Goal: Information Seeking & Learning: Find specific fact

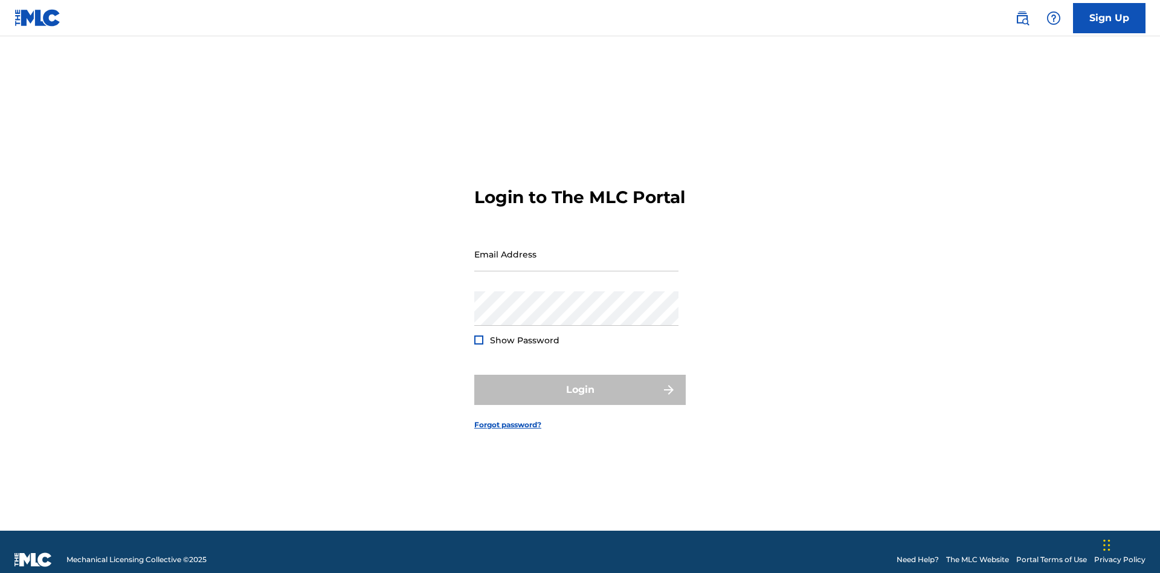
scroll to position [16, 0]
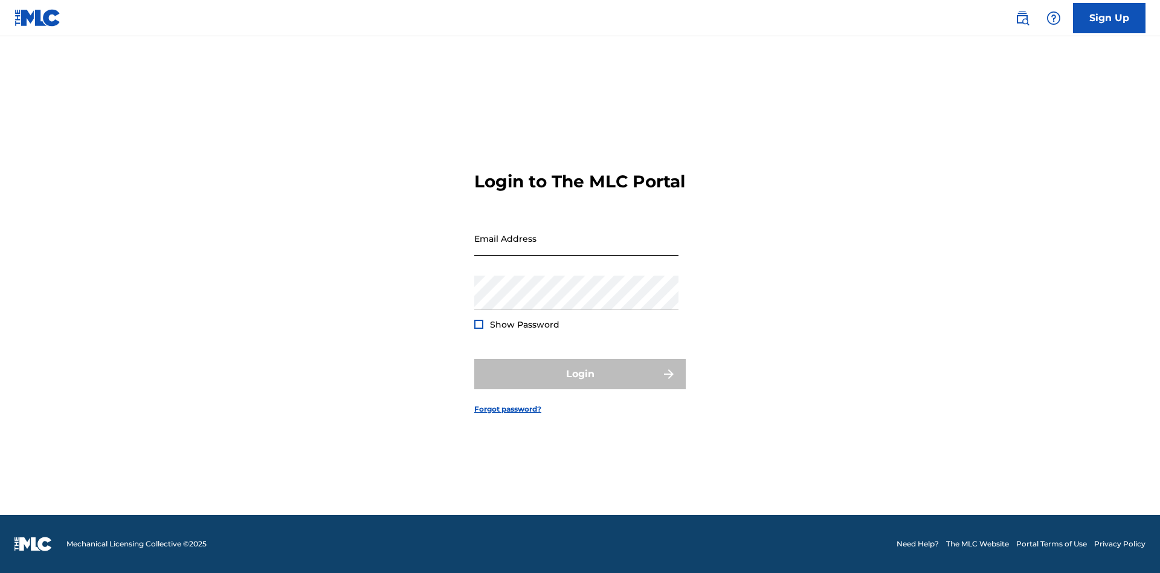
click at [576, 248] on input "Email Address" at bounding box center [576, 238] width 204 height 34
type input "[PERSON_NAME][EMAIL_ADDRESS][DOMAIN_NAME]"
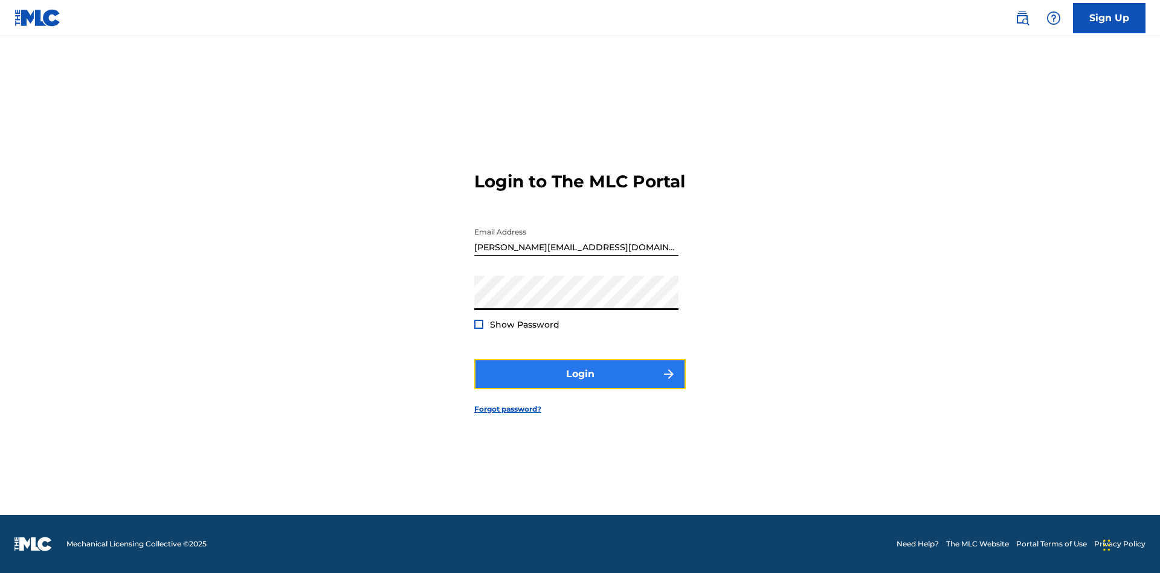
click at [580, 384] on button "Login" at bounding box center [579, 374] width 211 height 30
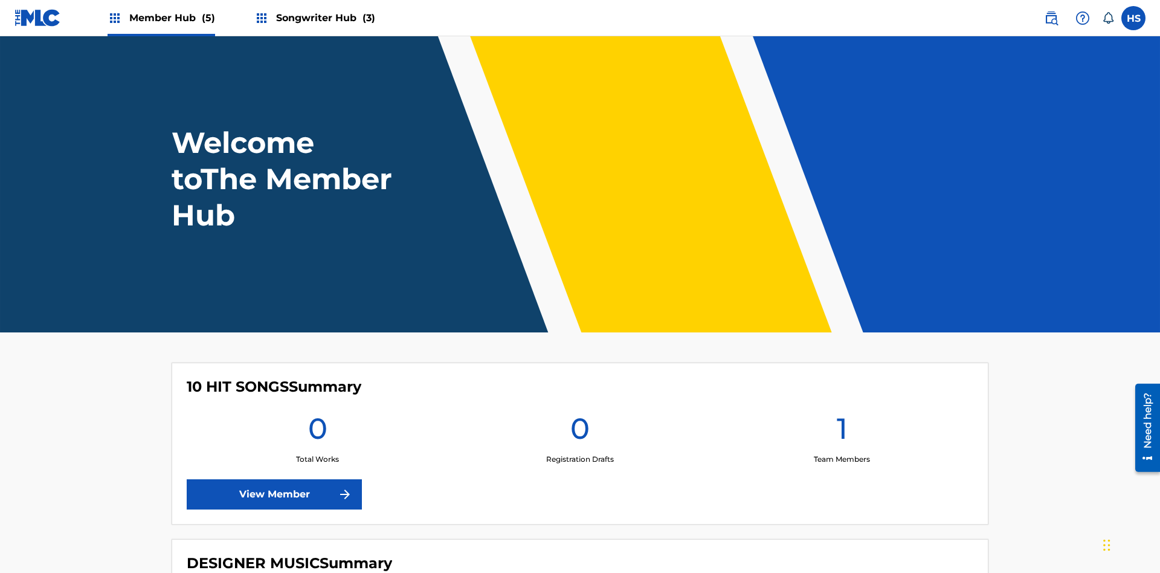
click at [324, 18] on span "Songwriter Hub (3)" at bounding box center [325, 18] width 99 height 14
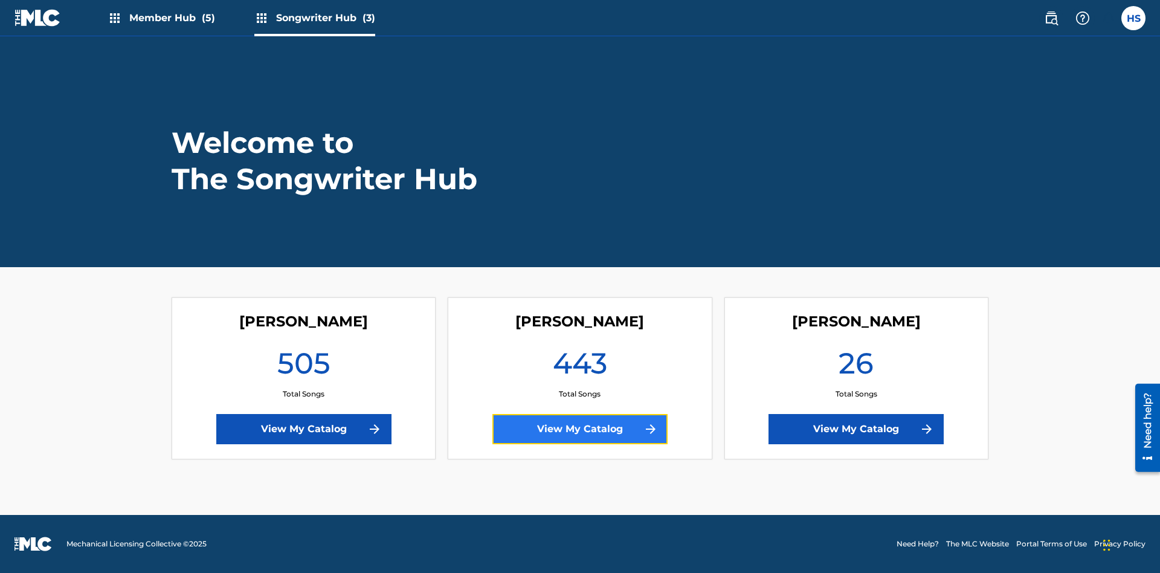
click at [580, 429] on link "View My Catalog" at bounding box center [579, 429] width 175 height 30
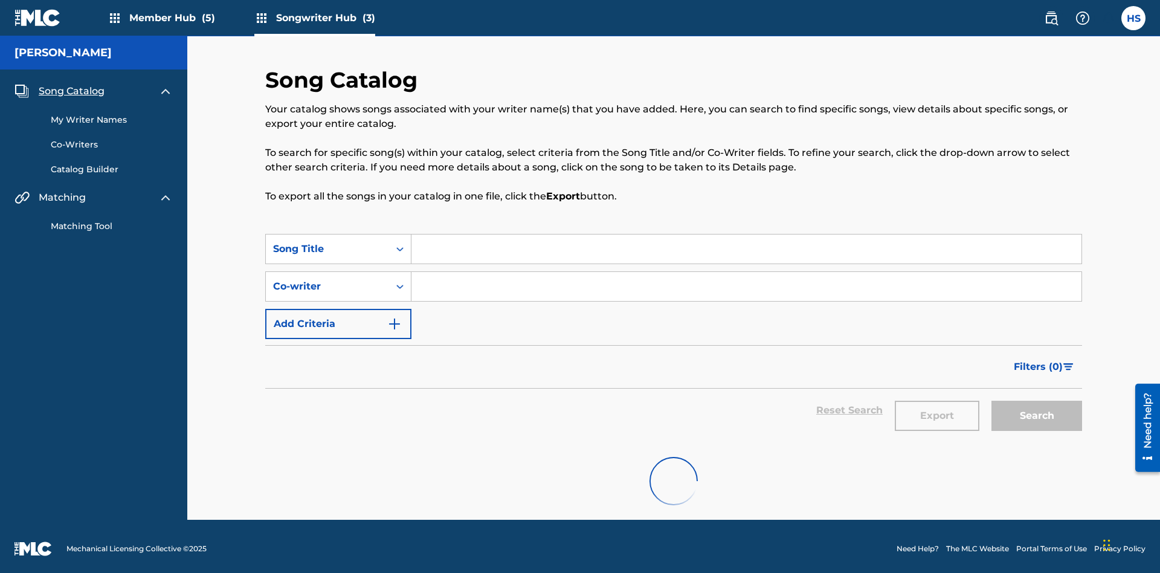
click at [71, 86] on span "Song Catalog" at bounding box center [72, 91] width 66 height 14
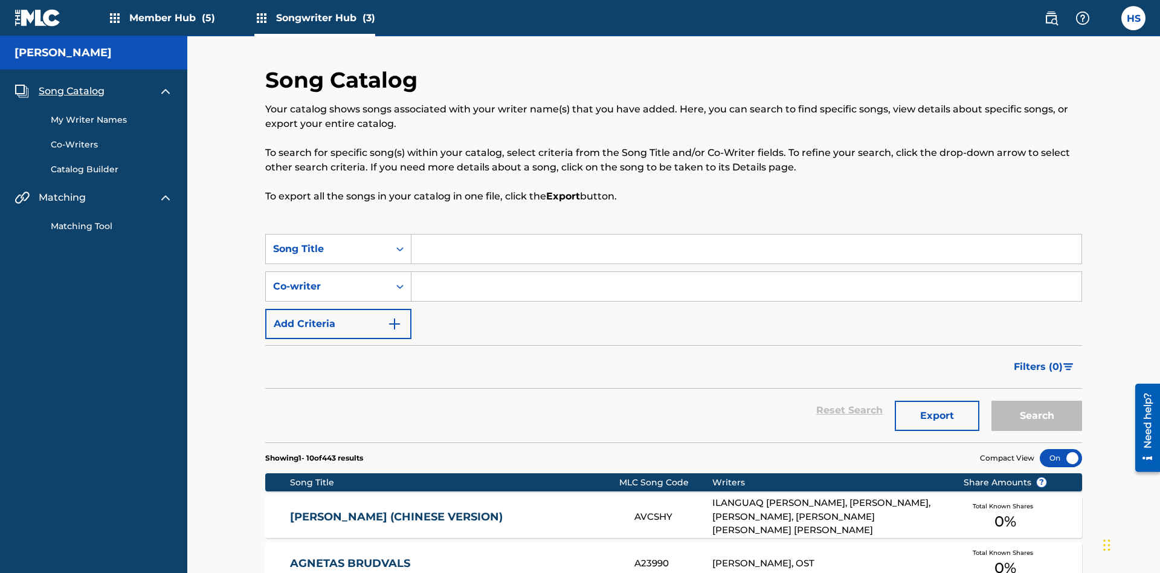
scroll to position [169, 0]
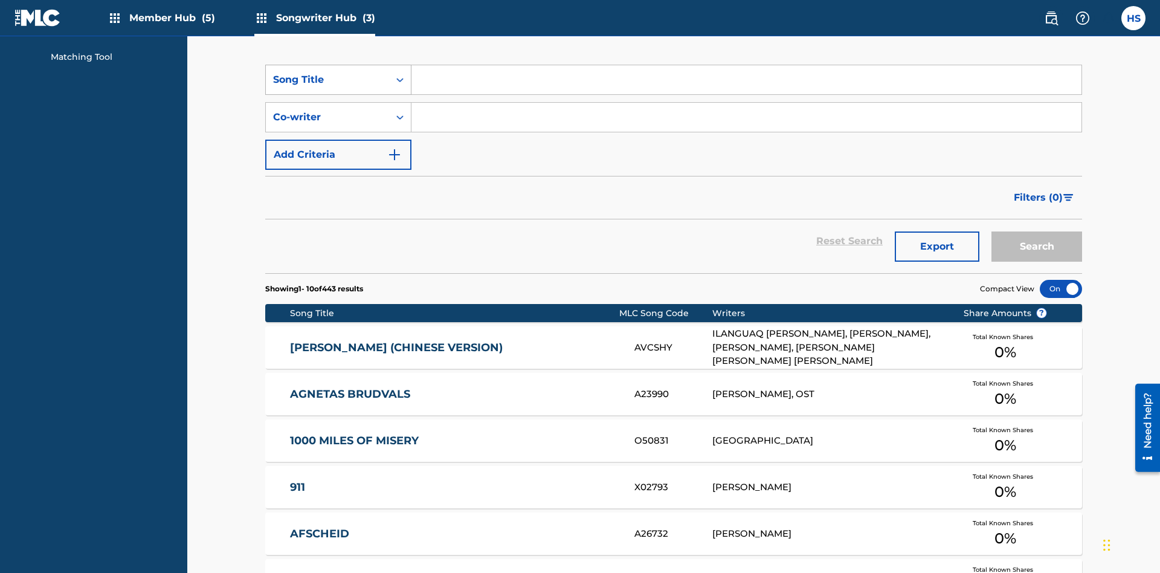
click at [327, 80] on div "Song Title" at bounding box center [327, 79] width 109 height 14
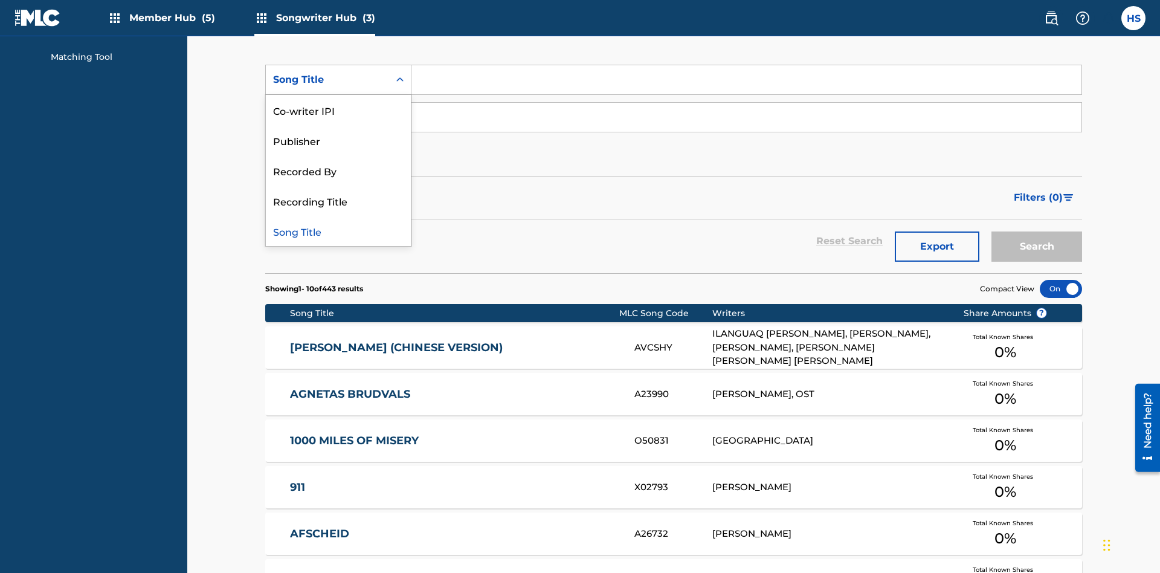
click at [338, 231] on div "Song Title" at bounding box center [338, 231] width 145 height 30
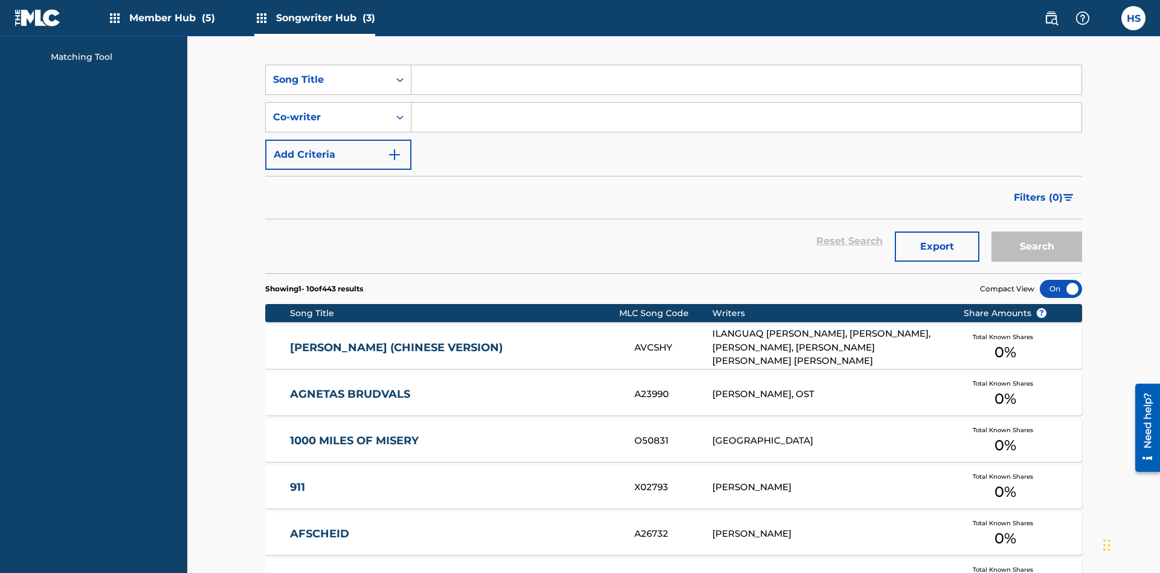
scroll to position [162, 0]
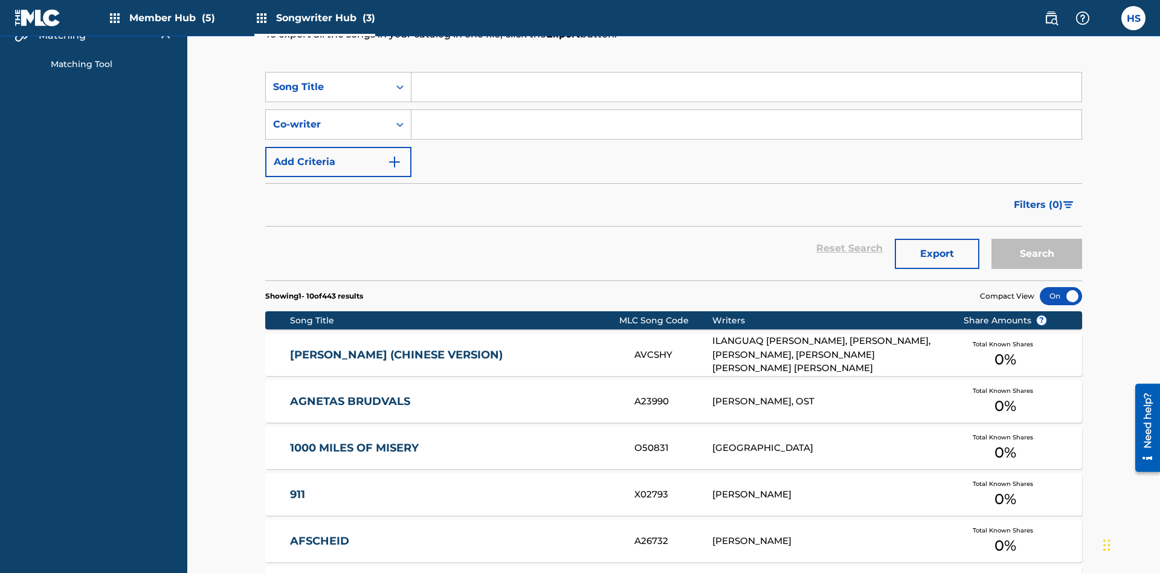
click at [746, 87] on input "Search Form" at bounding box center [746, 86] width 670 height 29
type input "MENEAME"
click at [1036, 239] on button "Search" at bounding box center [1036, 254] width 91 height 30
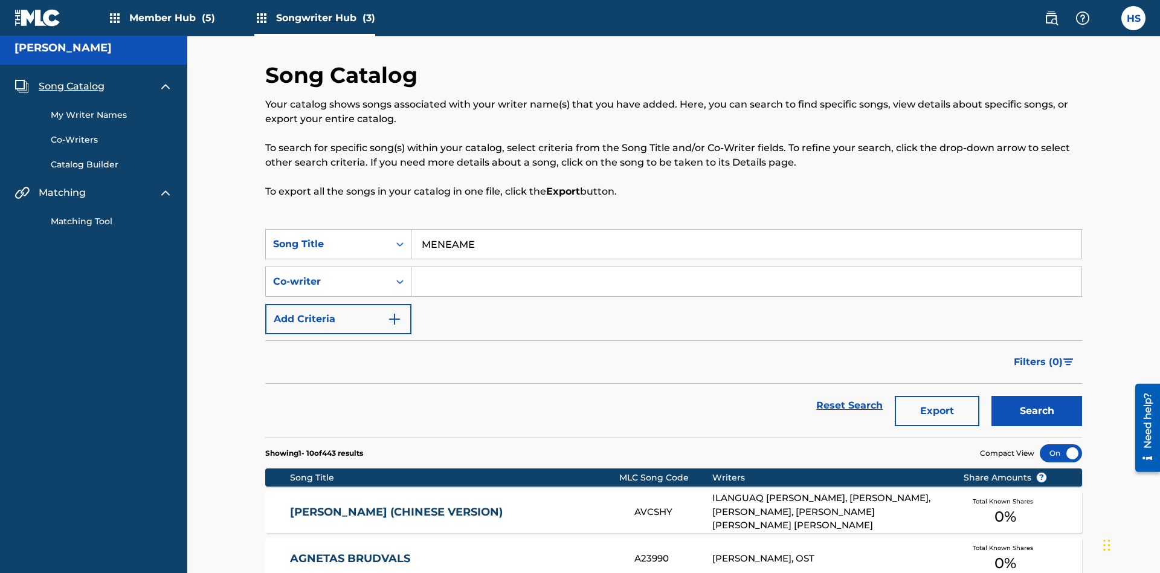
click at [746, 230] on input "MENEAME" at bounding box center [746, 244] width 670 height 29
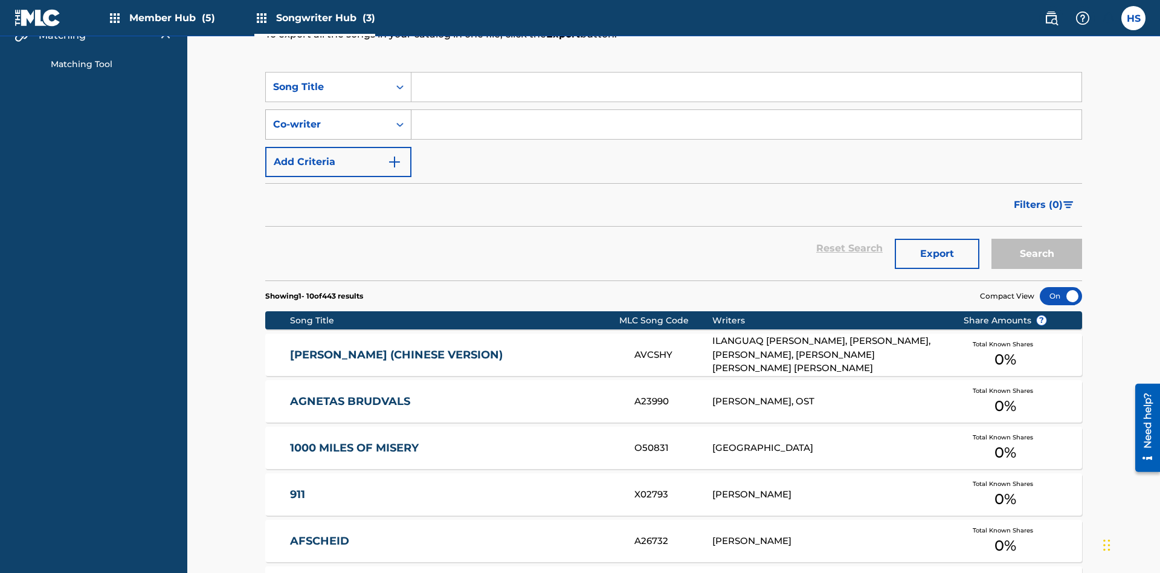
click at [327, 117] on div "Co-writer" at bounding box center [327, 124] width 109 height 14
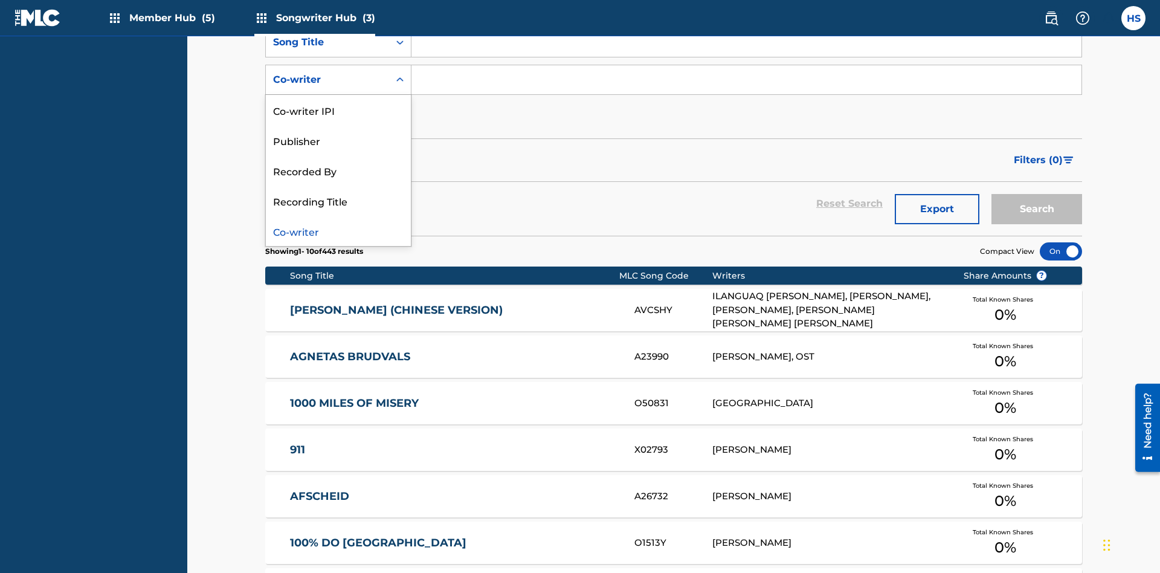
click at [338, 231] on div "Co-writer" at bounding box center [338, 231] width 145 height 30
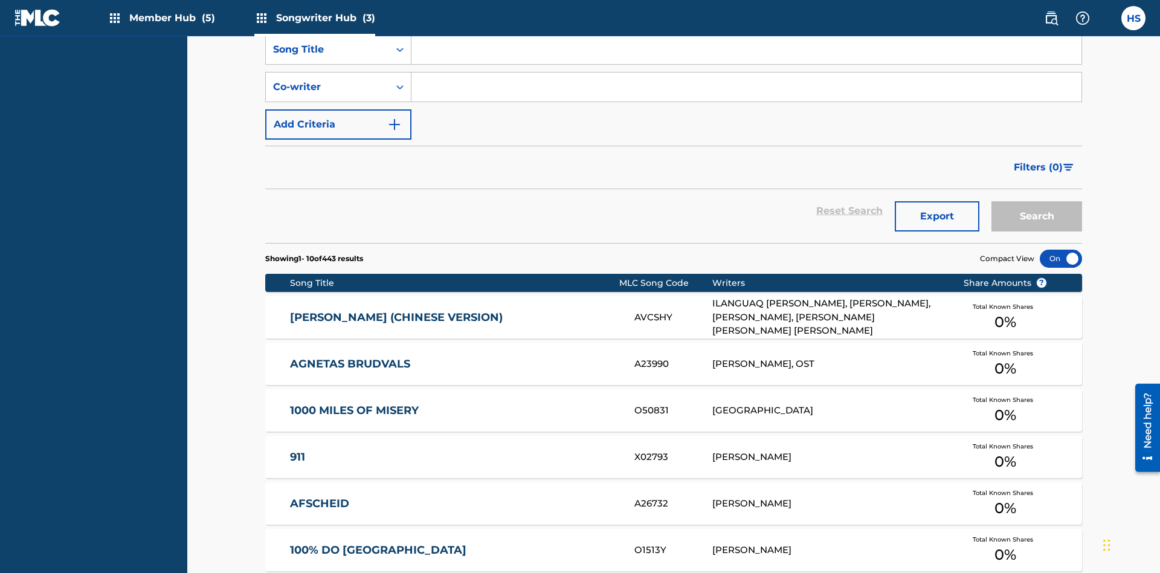
click at [746, 87] on input "Search Form" at bounding box center [746, 86] width 670 height 29
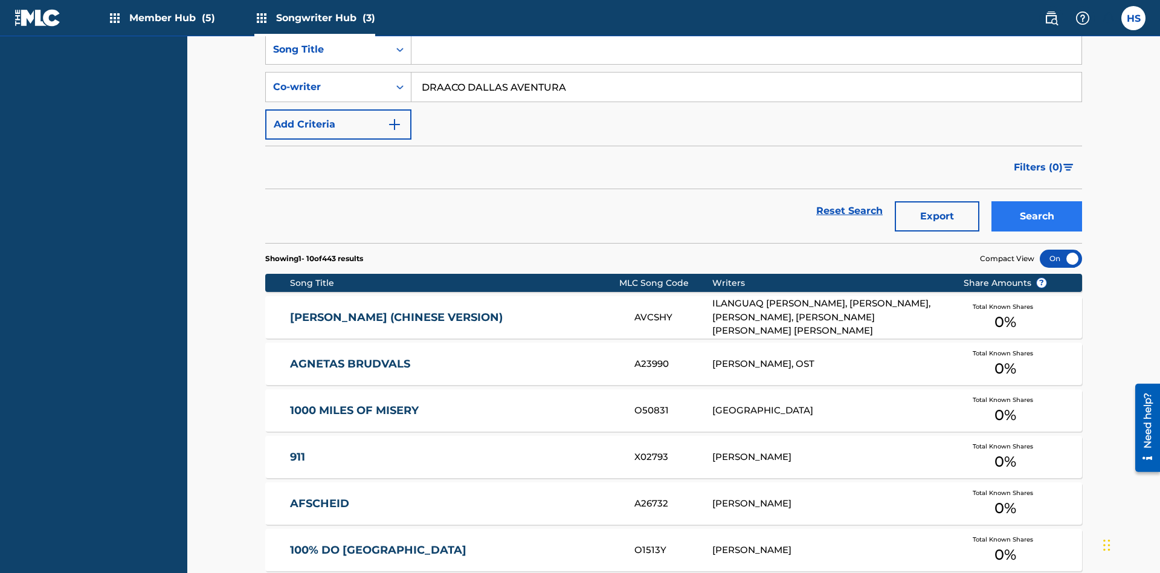
type input "DRAACO DALLAS AVENTURA"
click at [1036, 201] on button "Search" at bounding box center [1036, 216] width 91 height 30
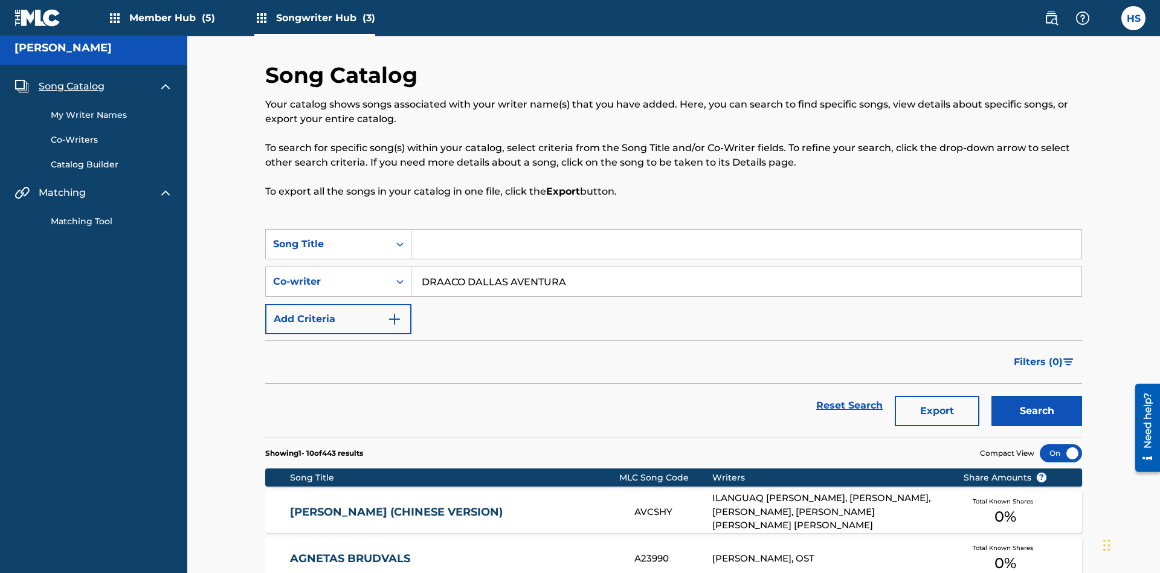
click at [746, 267] on input "DRAACO DALLAS AVENTURA" at bounding box center [746, 281] width 670 height 29
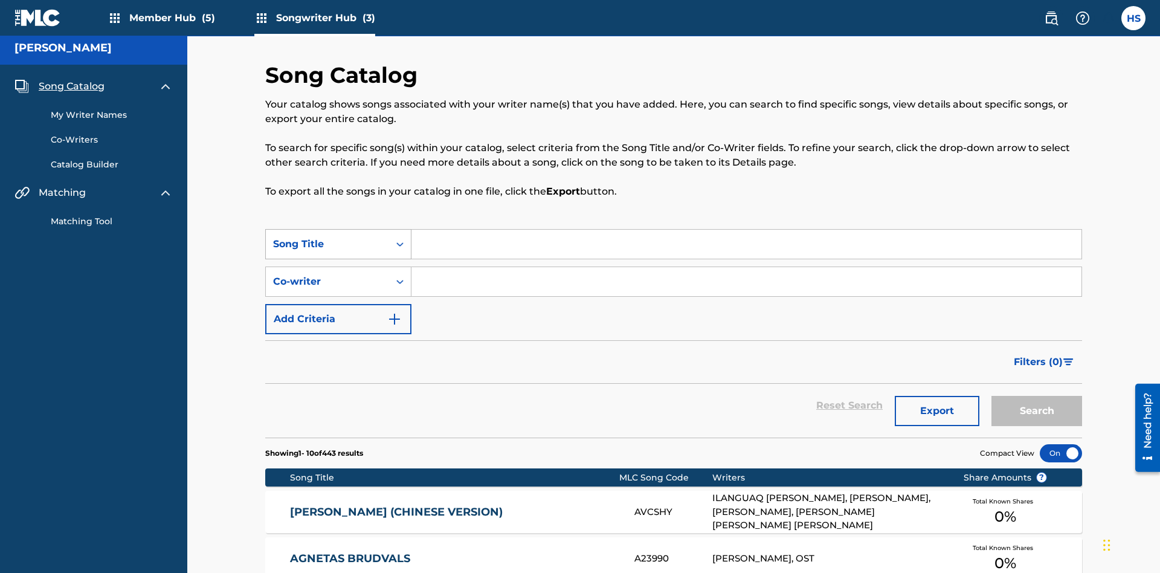
click at [327, 237] on div "Song Title" at bounding box center [327, 244] width 109 height 14
click at [746, 230] on input "Search Form" at bounding box center [746, 244] width 670 height 29
type input "00766422818"
click at [1036, 396] on button "Search" at bounding box center [1036, 411] width 91 height 30
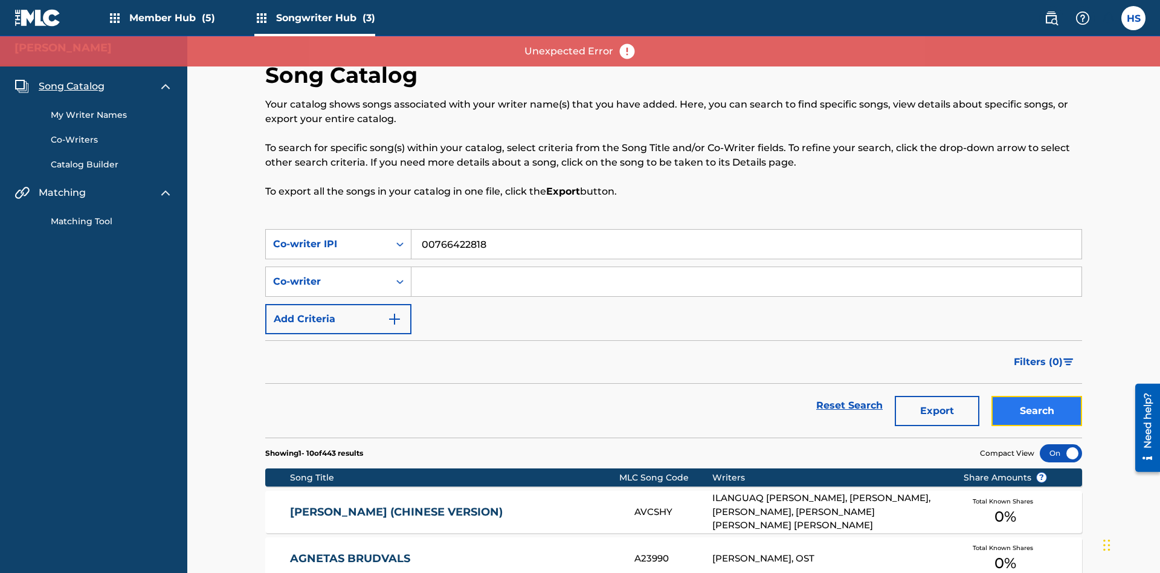
scroll to position [328, 0]
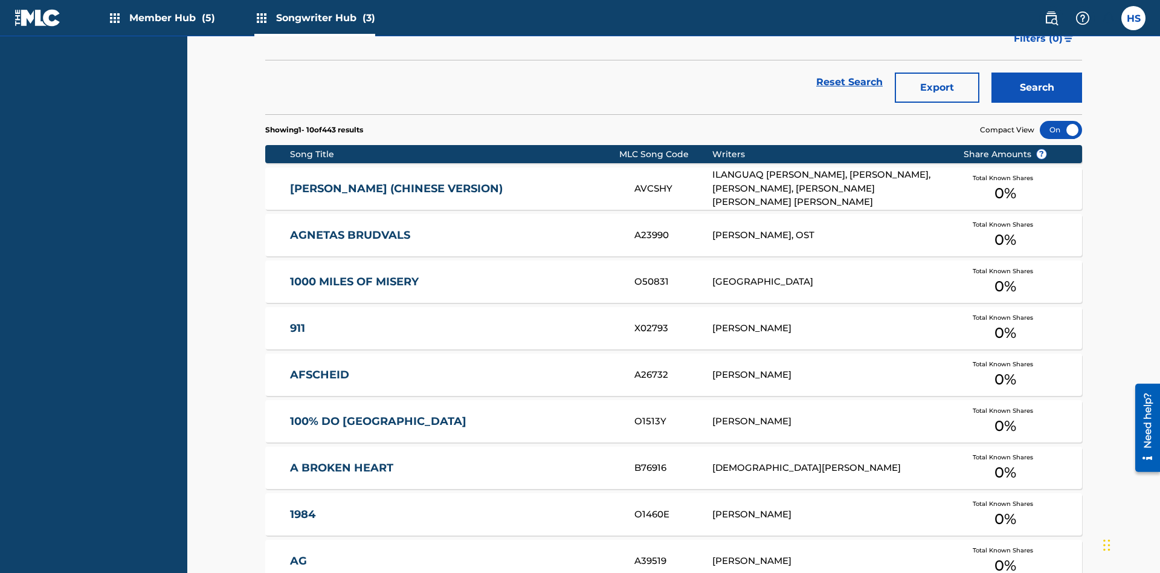
click at [338, 27] on div "Recorded By" at bounding box center [338, 11] width 145 height 30
type input "DRAACO AVENTURA"
click at [1036, 88] on button "Search" at bounding box center [1036, 87] width 91 height 30
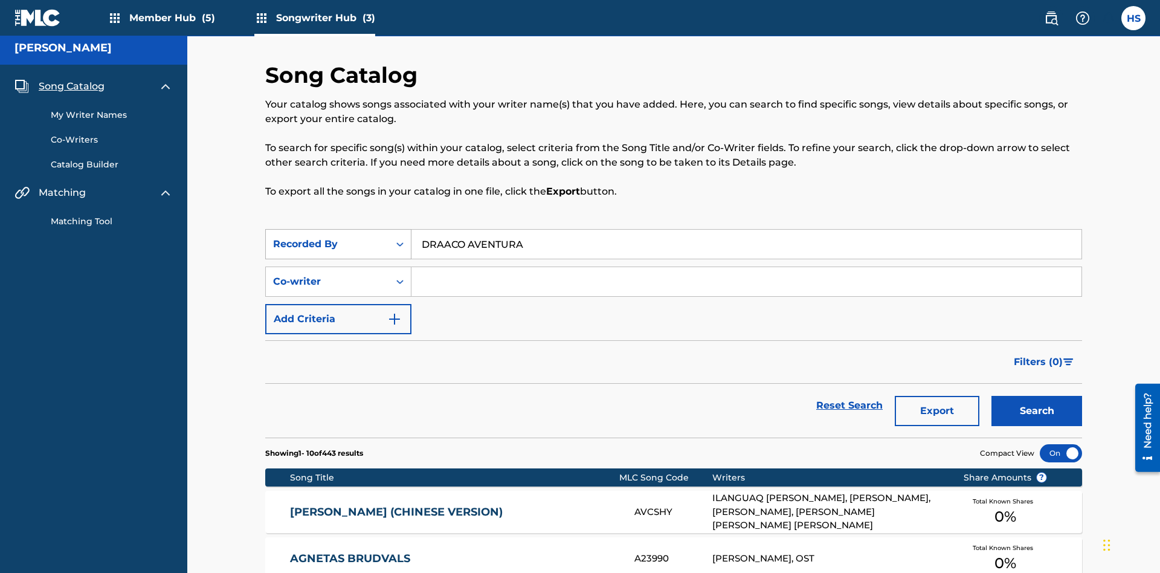
click at [327, 237] on div "Recorded By" at bounding box center [327, 244] width 109 height 14
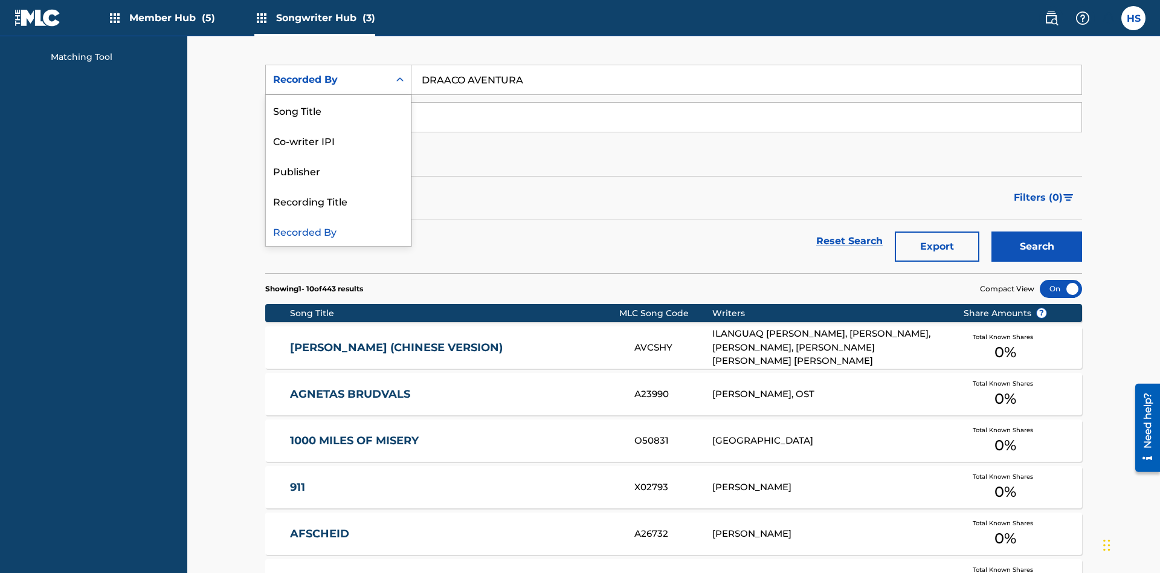
click at [338, 170] on div "Publisher" at bounding box center [338, 170] width 145 height 30
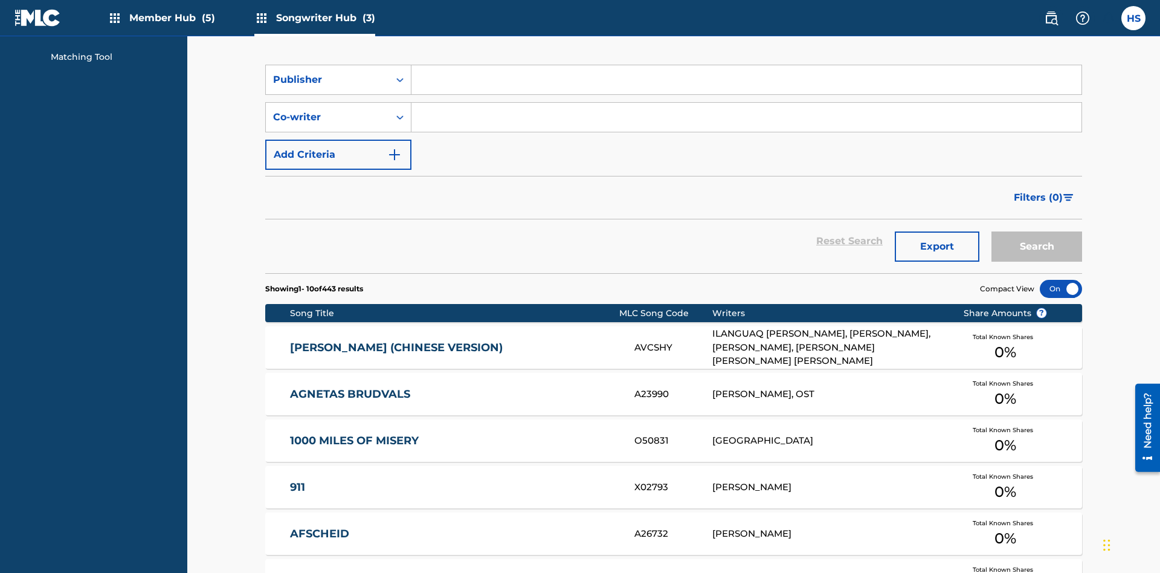
click at [746, 87] on input "Search Form" at bounding box center [746, 79] width 670 height 29
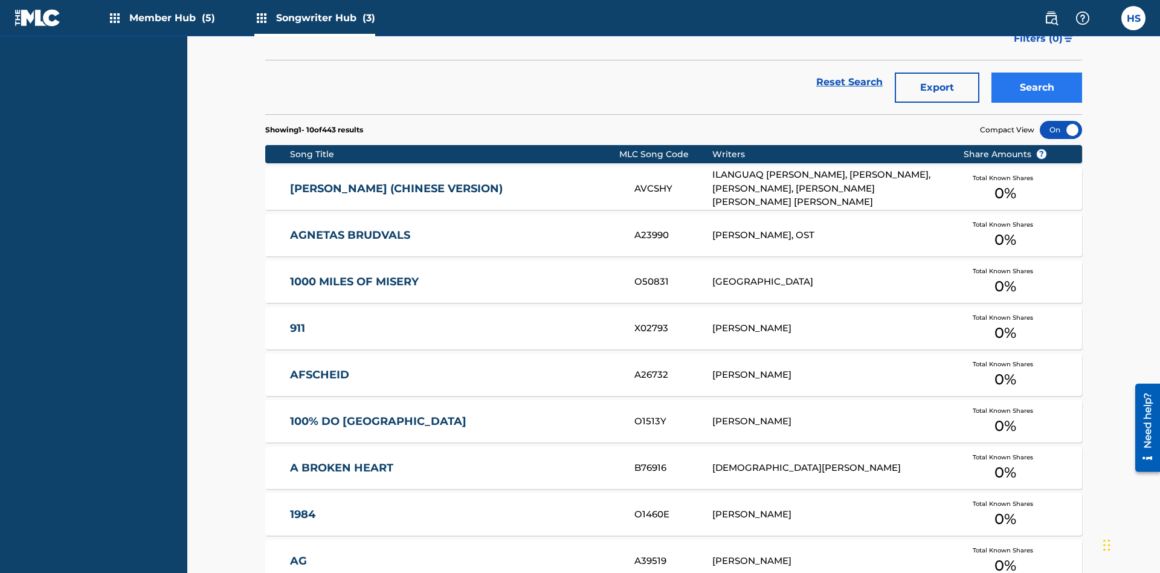
type input "DRAACO AVENTURA PUB DESIGNEE"
click at [1036, 88] on button "Search" at bounding box center [1036, 87] width 91 height 30
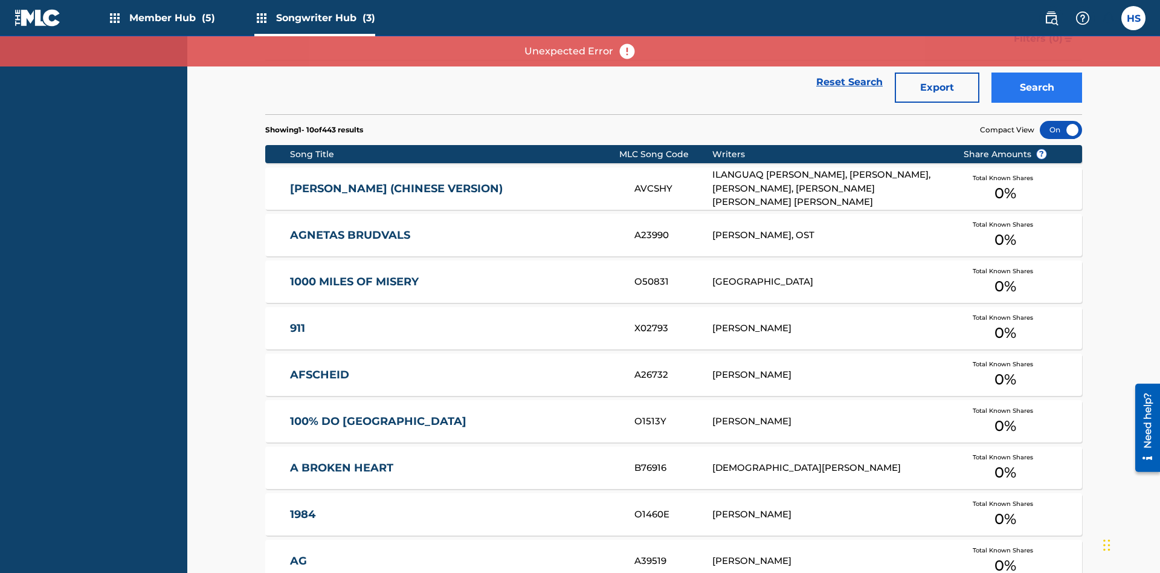
scroll to position [5, 0]
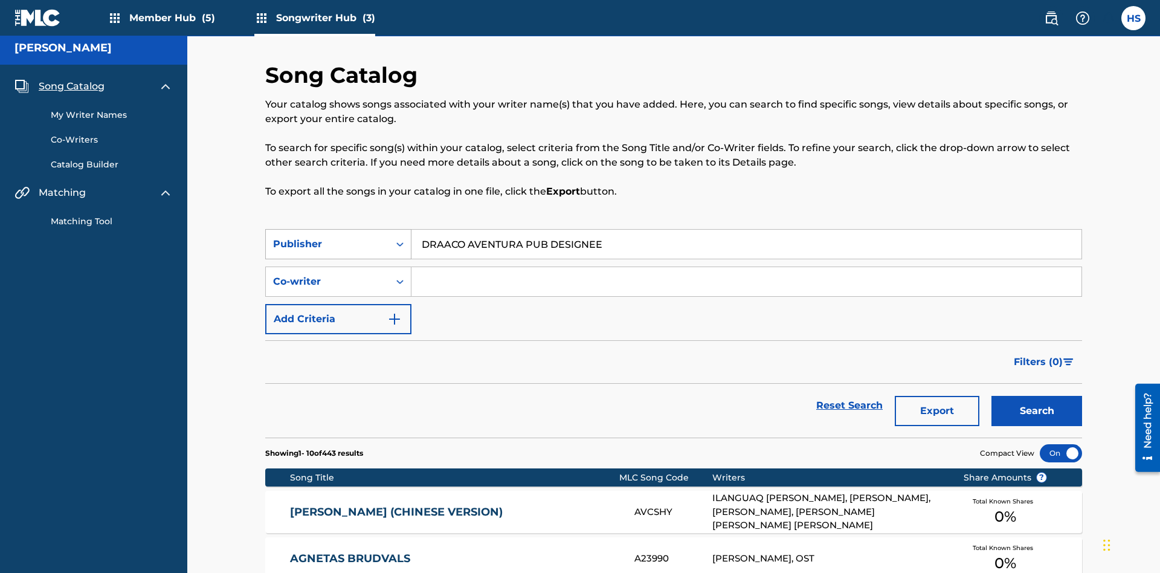
click at [327, 237] on div "Publisher" at bounding box center [327, 244] width 109 height 14
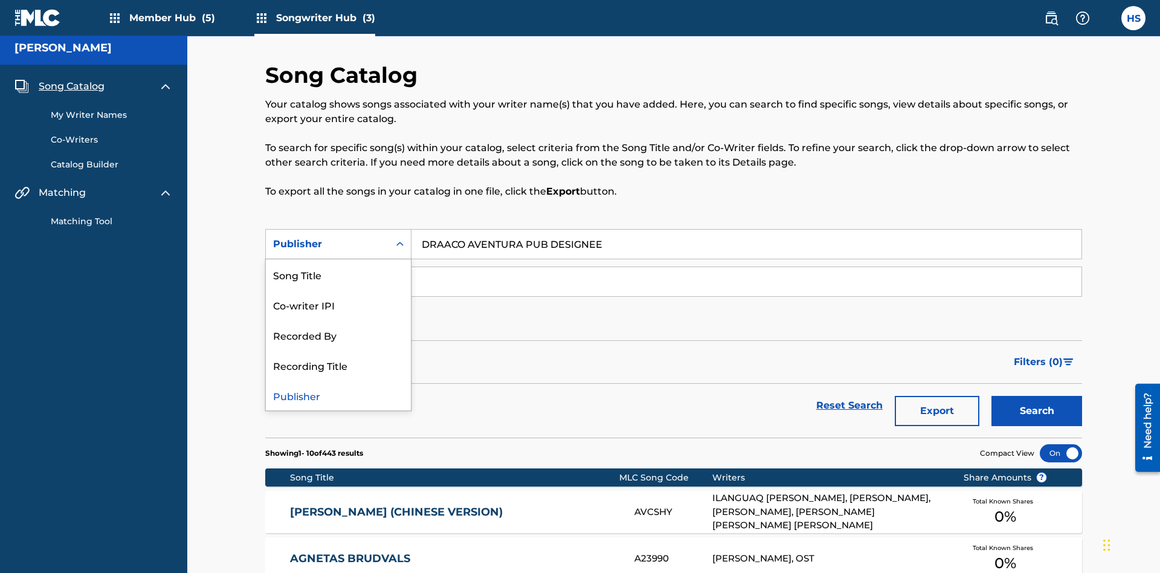
click at [338, 350] on div "Recording Title" at bounding box center [338, 365] width 145 height 30
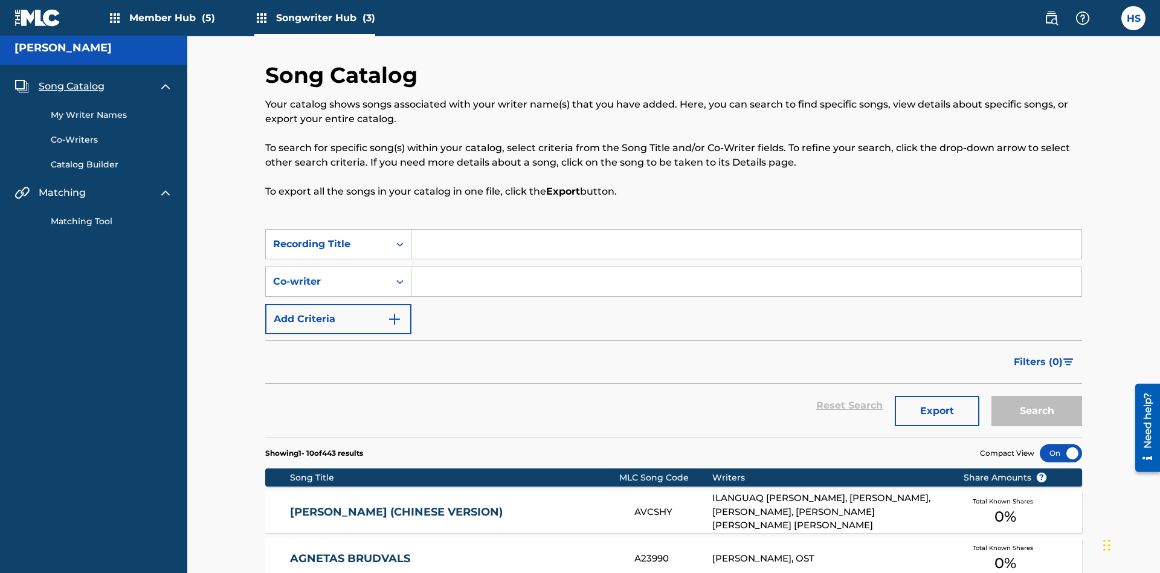
click at [746, 230] on input "Search Form" at bounding box center [746, 244] width 670 height 29
type input "MENEAME"
click at [1036, 396] on button "Search" at bounding box center [1036, 411] width 91 height 30
